Goal: Obtain resource: Obtain resource

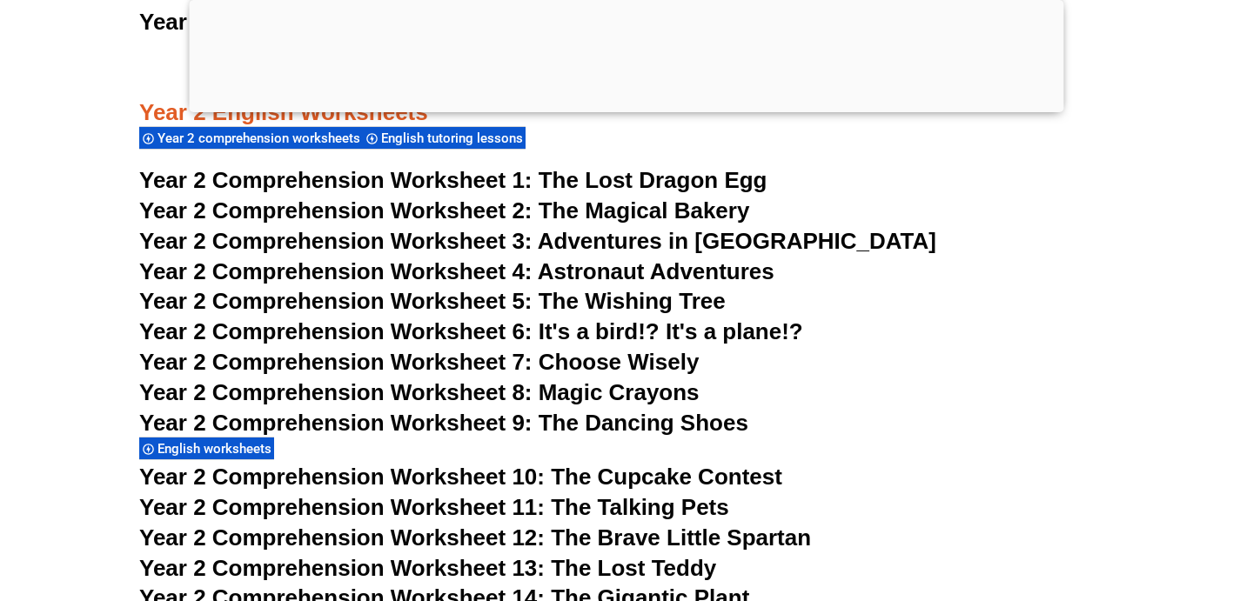
scroll to position [3904, 0]
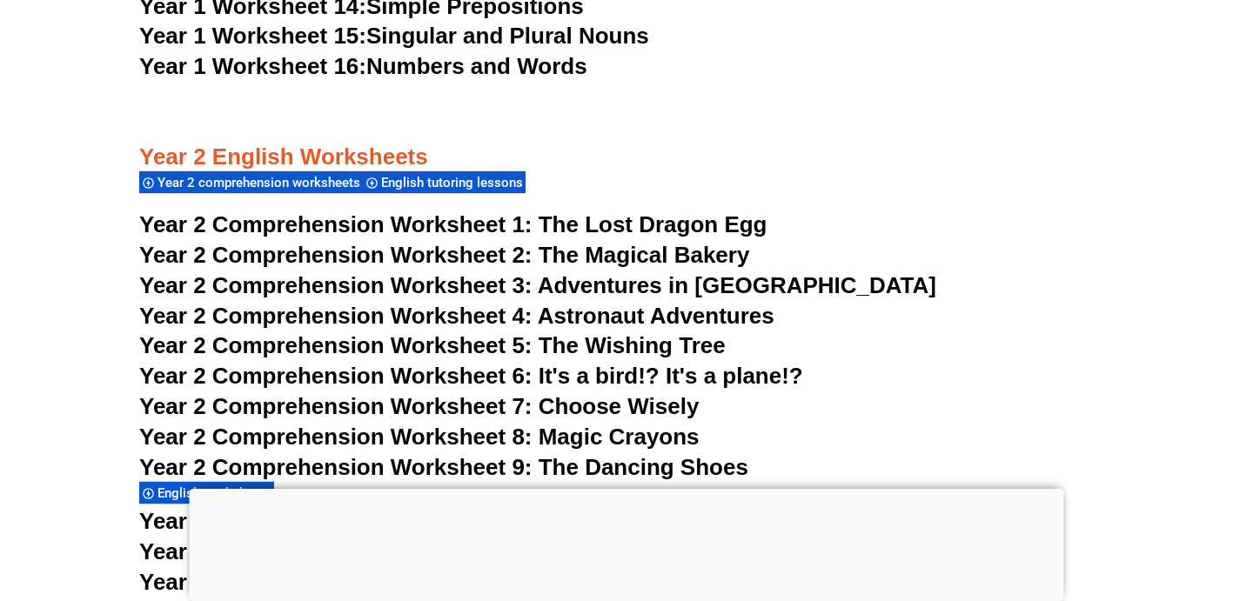
scroll to position [3836, 0]
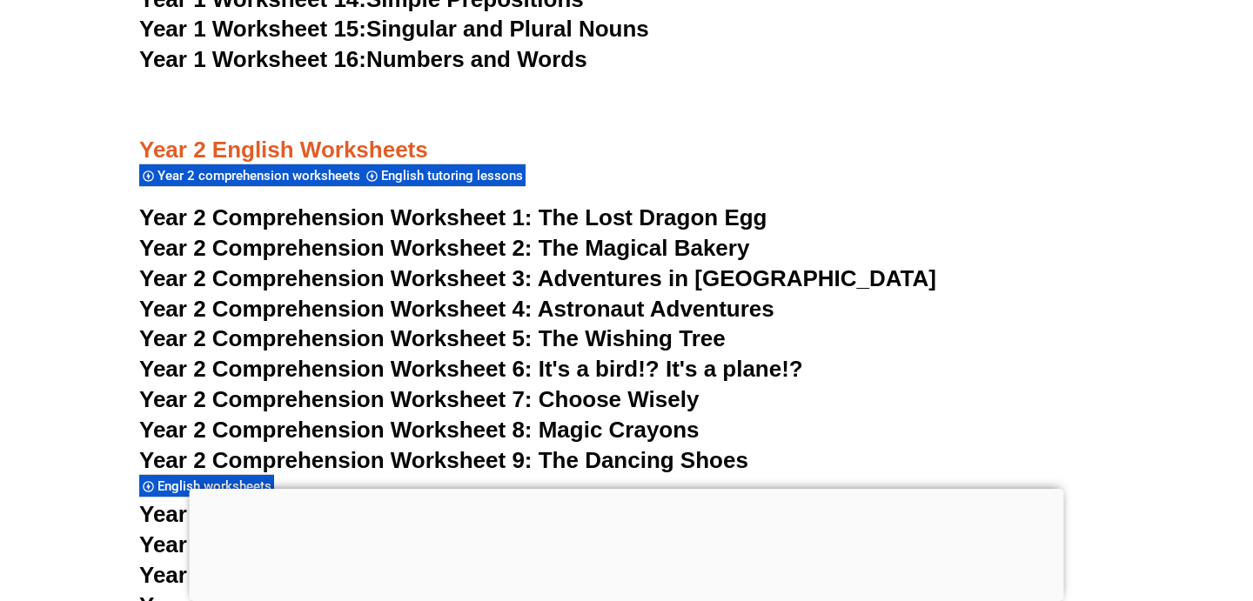
click at [624, 286] on span "Adventures in [GEOGRAPHIC_DATA]" at bounding box center [737, 278] width 398 height 26
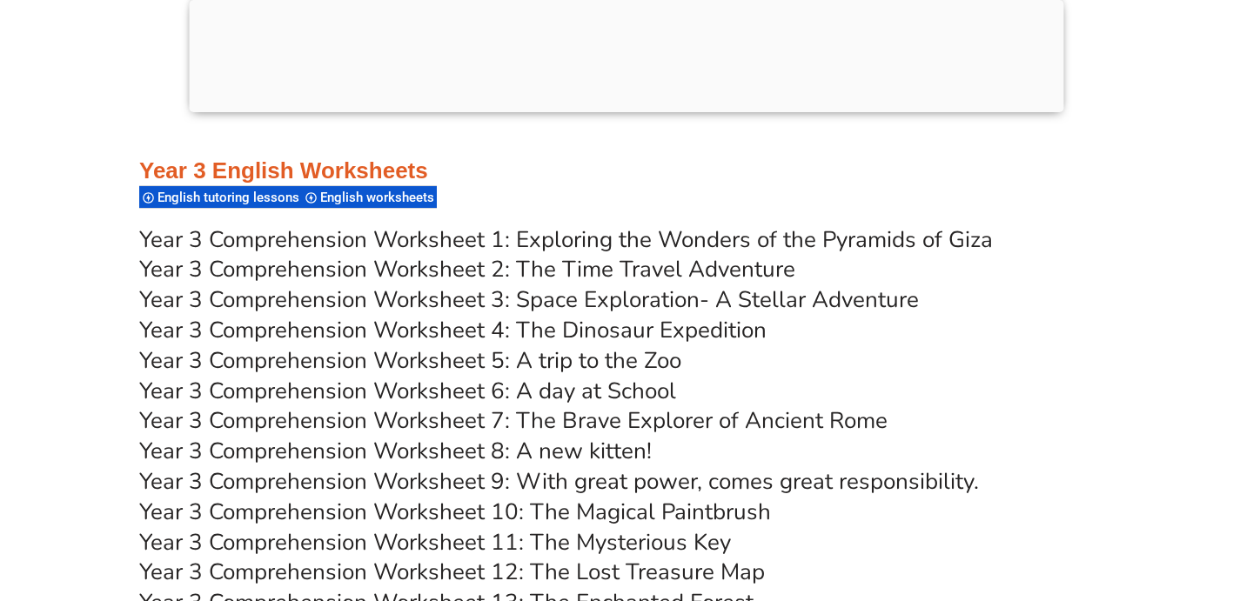
scroll to position [5479, 0]
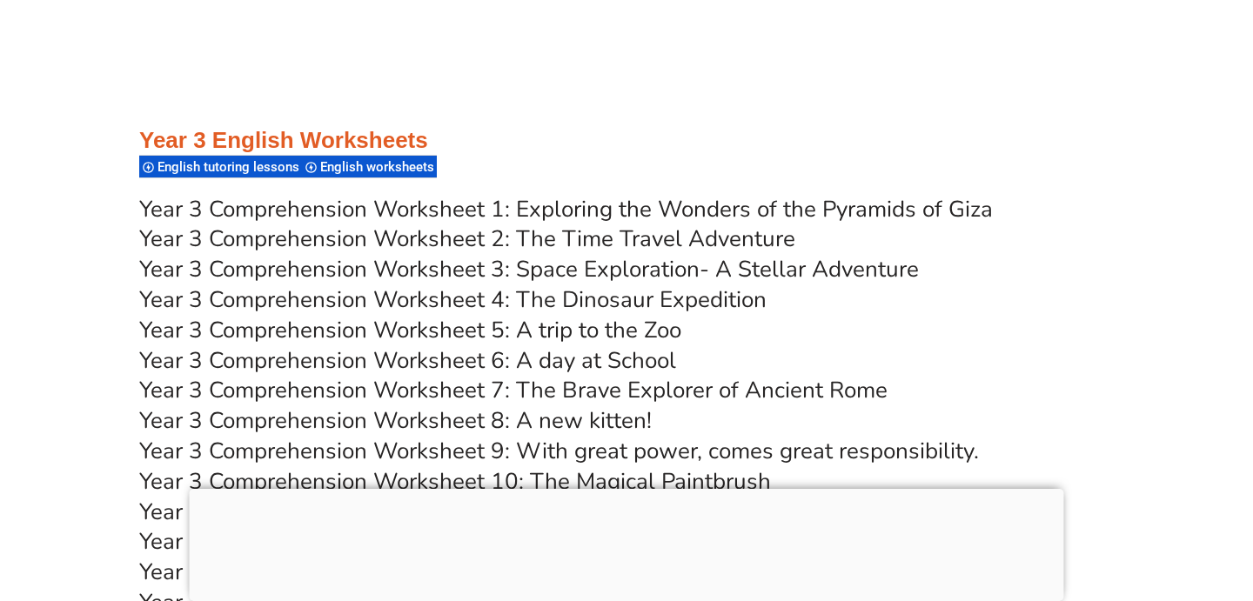
scroll to position [5503, 0]
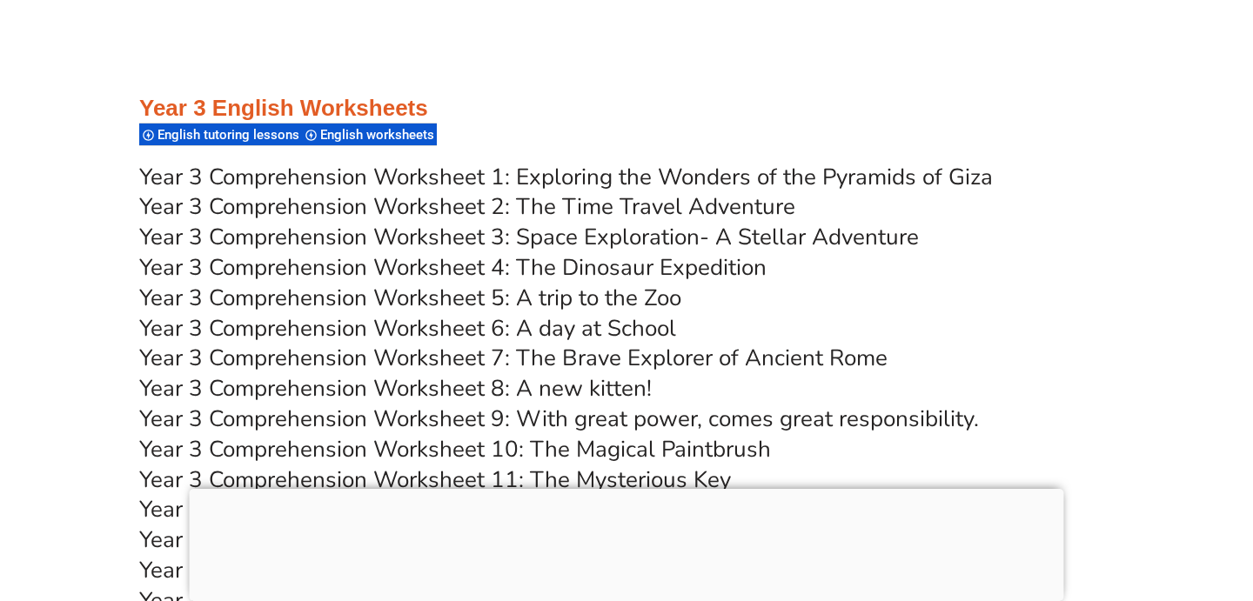
click at [612, 205] on link "Year 3 Comprehension Worksheet 2: The Time Travel Adventure" at bounding box center [467, 206] width 656 height 30
click at [613, 246] on link "Year 3 Comprehension Worksheet 3: Space Exploration- A Stellar Adventure" at bounding box center [529, 237] width 780 height 30
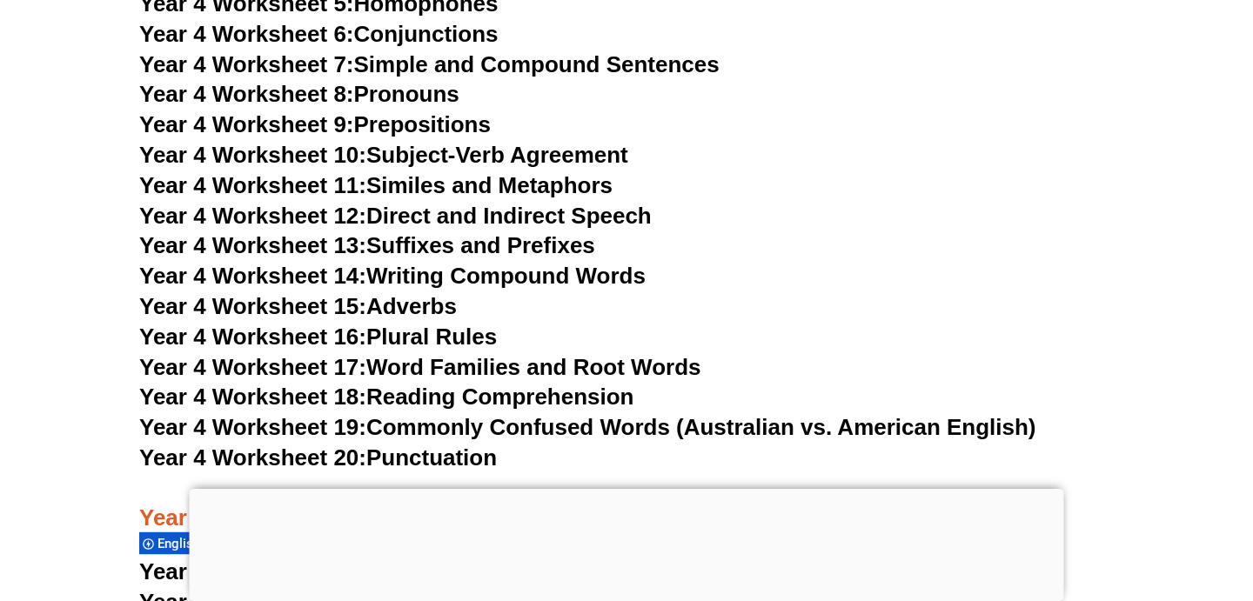
scroll to position [7741, 0]
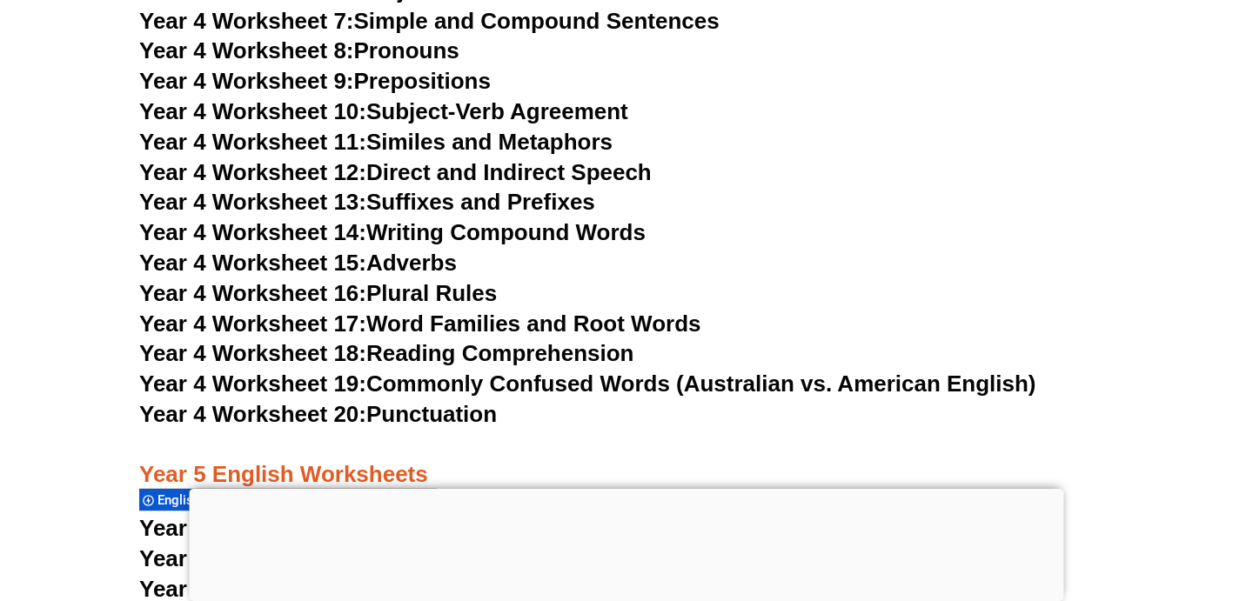
click at [546, 318] on link "Year 4 Worksheet 17: Word Families and Root Words" at bounding box center [419, 324] width 561 height 26
